Goal: Navigation & Orientation: Find specific page/section

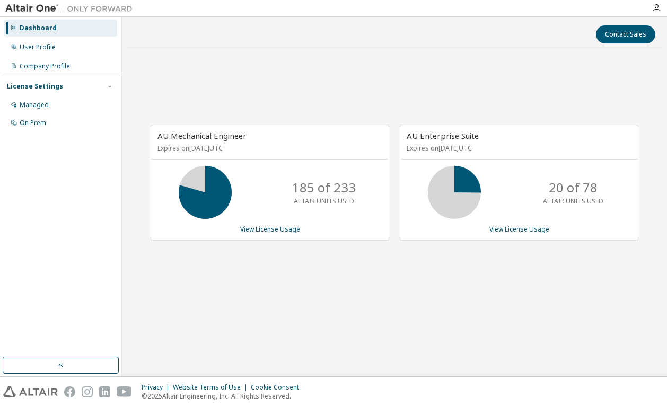
click at [300, 43] on div "Contact Sales AU Mechanical Engineer Expires on [DATE] UTC 185 of 233 ALTAIR UN…" at bounding box center [394, 196] width 534 height 349
